Goal: Task Accomplishment & Management: Complete application form

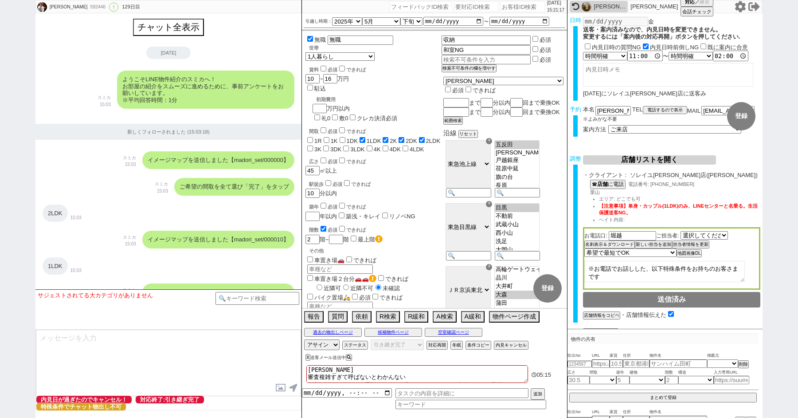
select select "2025"
select select "5"
select select "34"
select select "0"
select select "54"
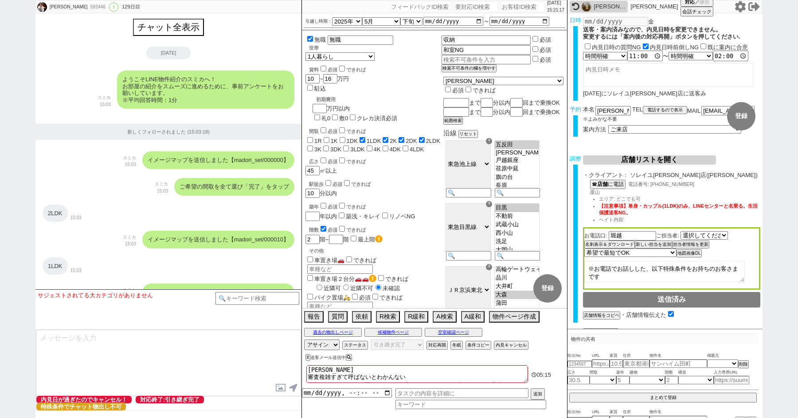
select select "56"
select select "[DATE]"
select select "23"
select select "750"
select select "100"
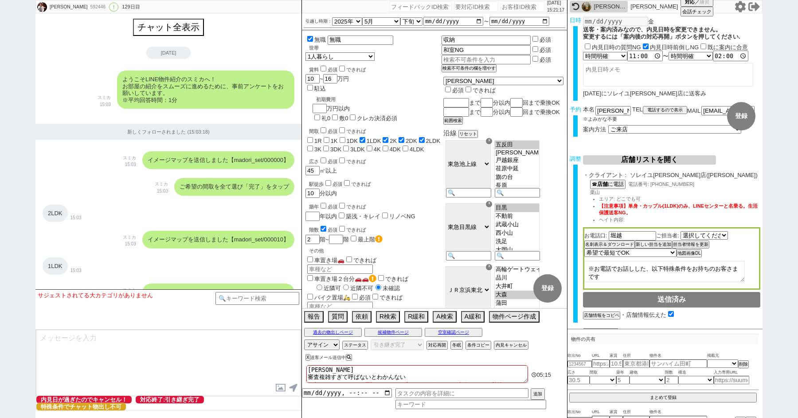
select select "1"
select select "2"
select select "[DATE]"
select select "5"
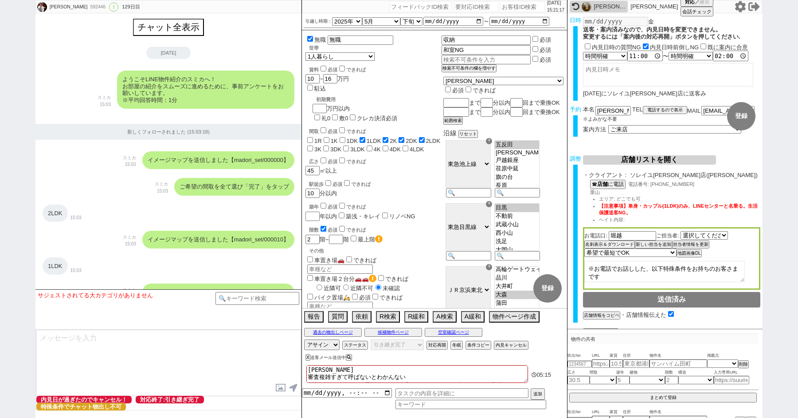
select select
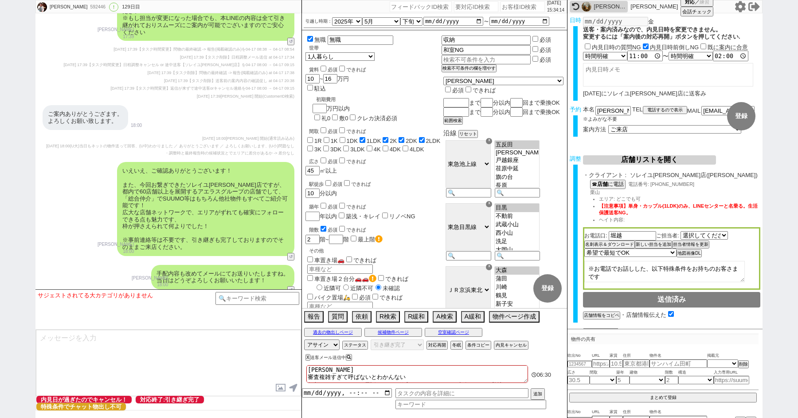
scroll to position [5504, 0]
